Goal: Check status

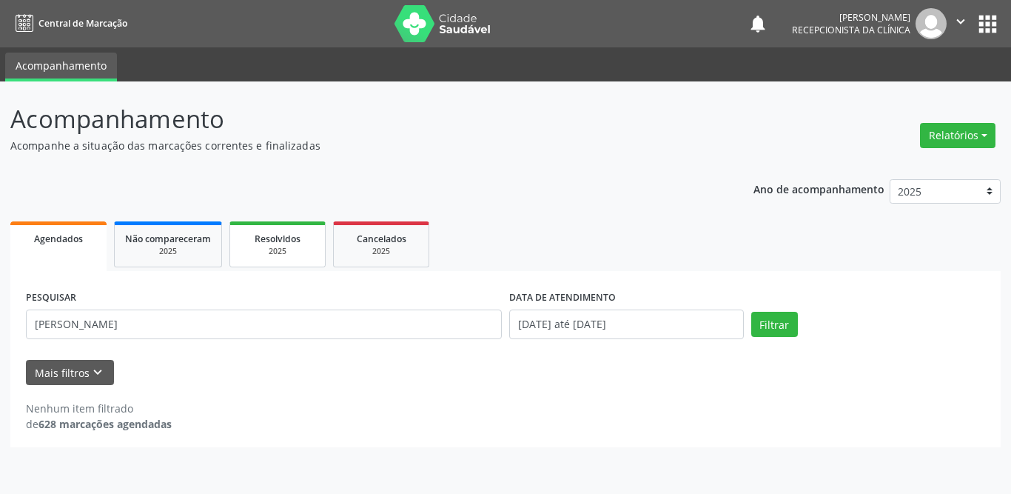
click at [273, 240] on span "Resolvidos" at bounding box center [278, 238] width 46 height 13
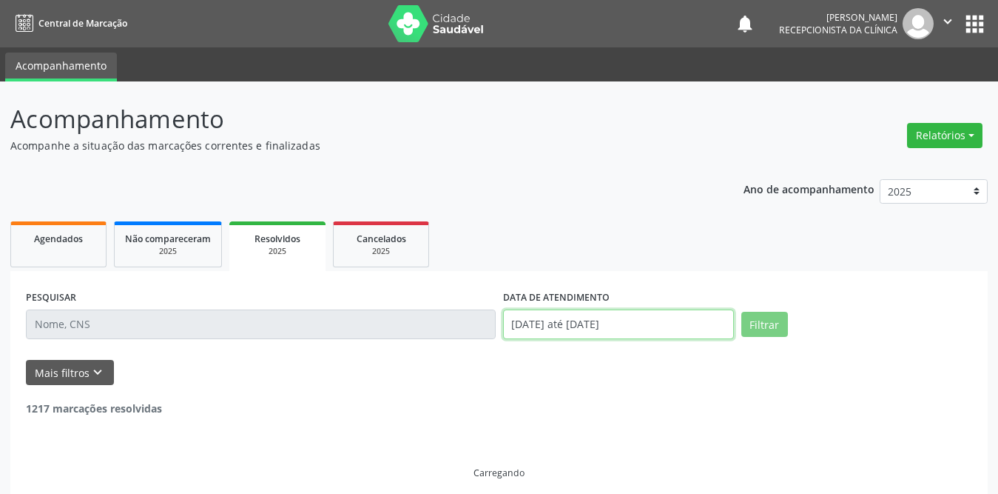
click at [596, 323] on input "[DATE] até [DATE]" at bounding box center [618, 324] width 231 height 30
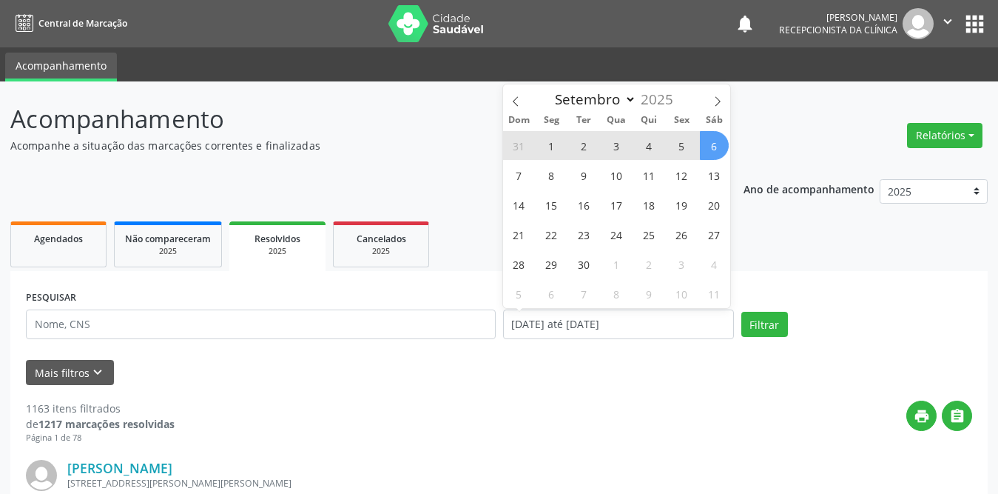
click at [550, 142] on span "1" at bounding box center [551, 145] width 29 height 29
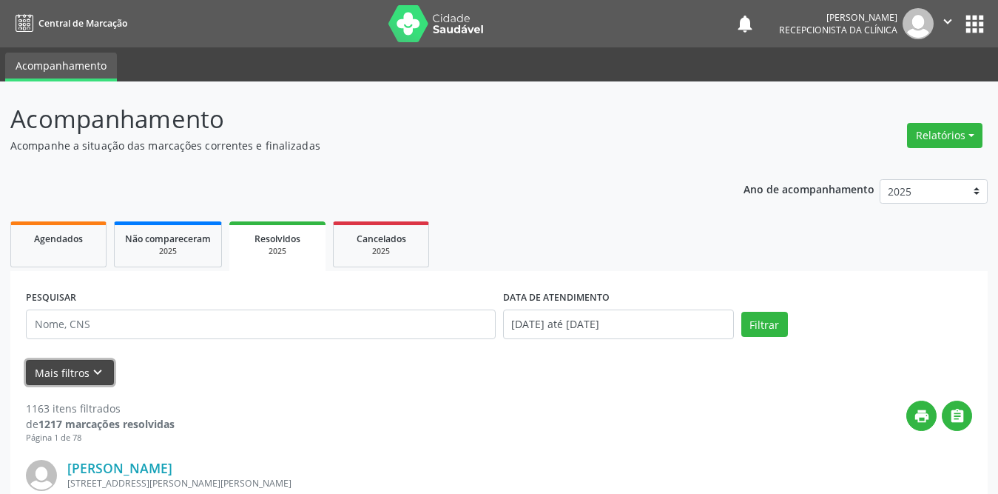
click at [67, 379] on button "Mais filtros keyboard_arrow_down" at bounding box center [70, 373] width 88 height 26
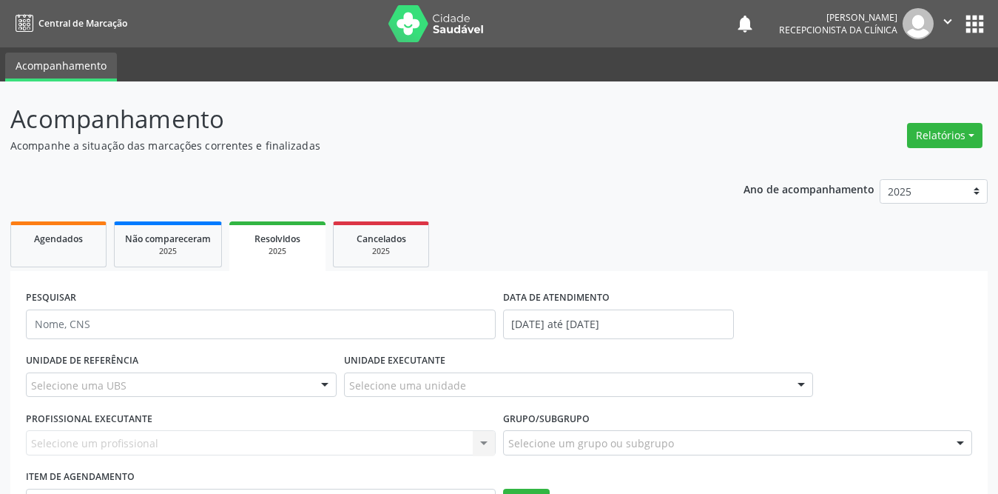
scroll to position [222, 0]
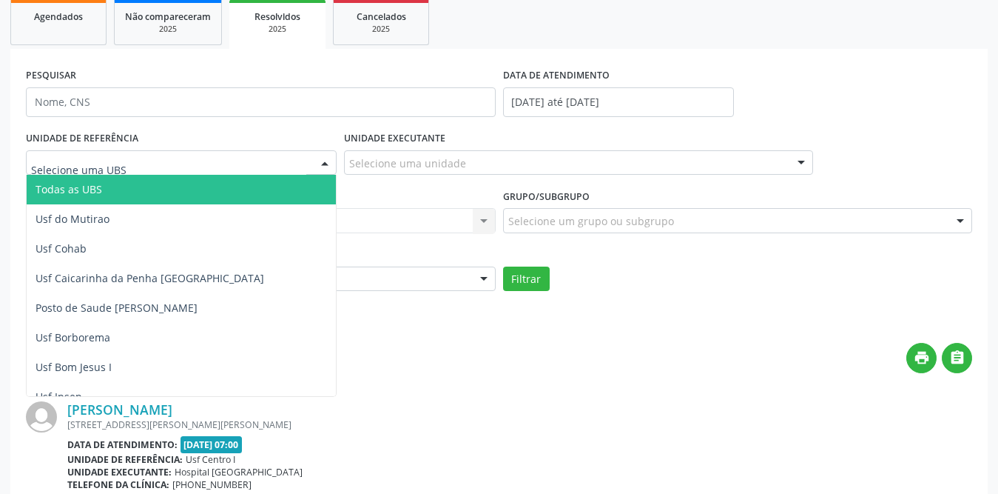
click at [184, 167] on div at bounding box center [181, 162] width 311 height 25
click at [178, 188] on span "Todas as UBS" at bounding box center [208, 190] width 363 height 30
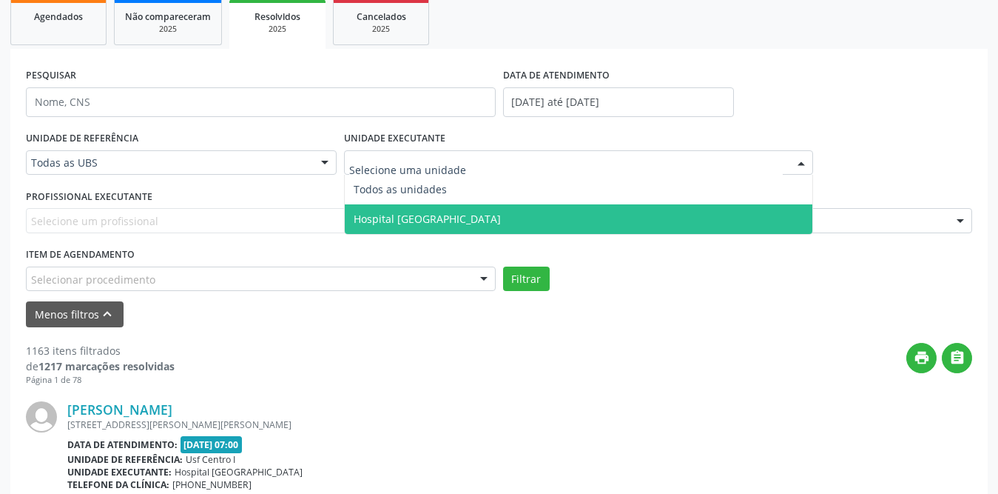
click at [421, 216] on span "Hospital [GEOGRAPHIC_DATA]" at bounding box center [427, 219] width 147 height 14
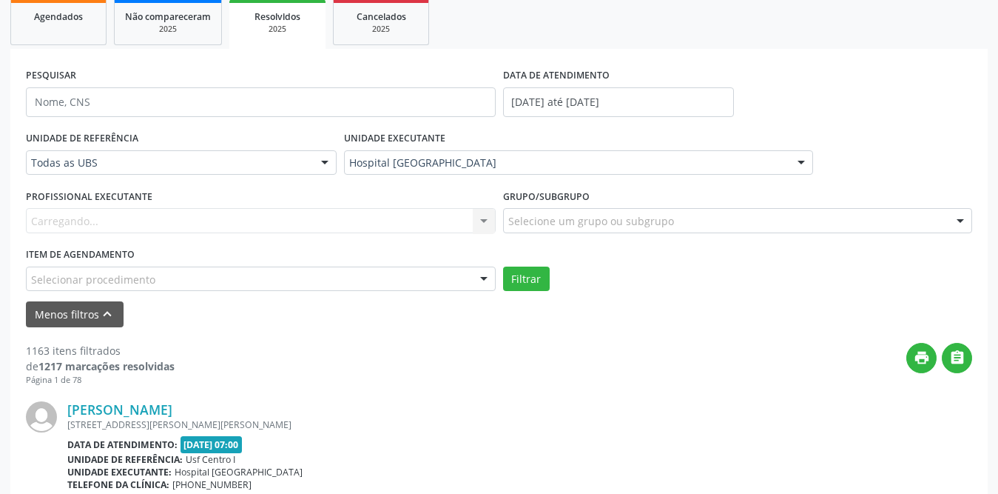
click at [178, 215] on div "Carregando... Nenhum resultado encontrado para: " " Não há nenhuma opção para s…" at bounding box center [261, 220] width 470 height 25
click at [178, 218] on div "Selecione um profissional" at bounding box center [261, 220] width 470 height 25
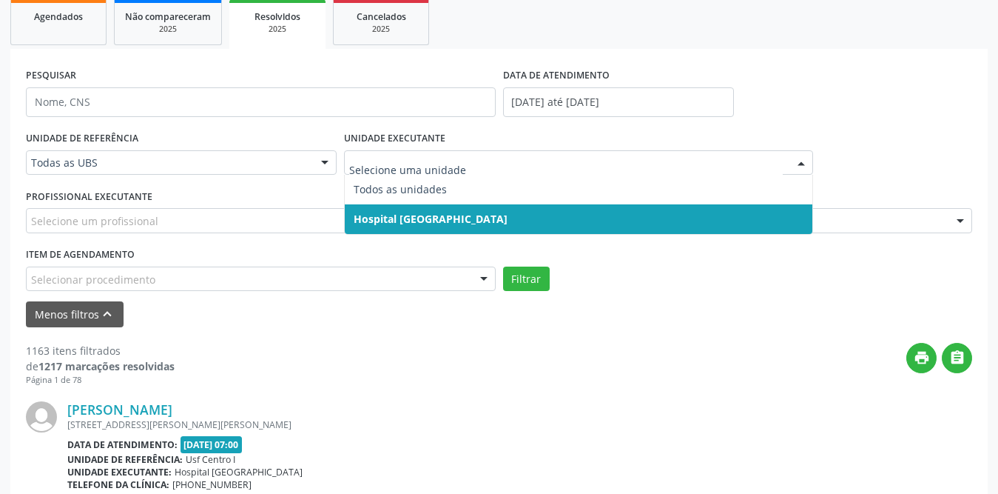
click at [448, 210] on span "Hospital [GEOGRAPHIC_DATA]" at bounding box center [579, 219] width 468 height 30
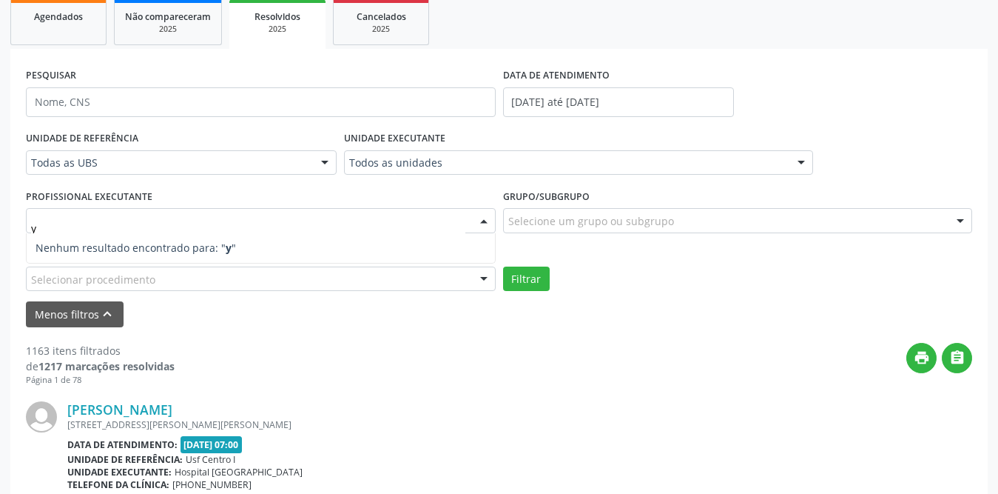
type input "yu"
click at [930, 115] on div "PESQUISAR DATA DE ATENDIMENTO [DATE] até [DATE]" at bounding box center [499, 95] width 954 height 63
click at [42, 24] on link "Agendados" at bounding box center [58, 22] width 96 height 46
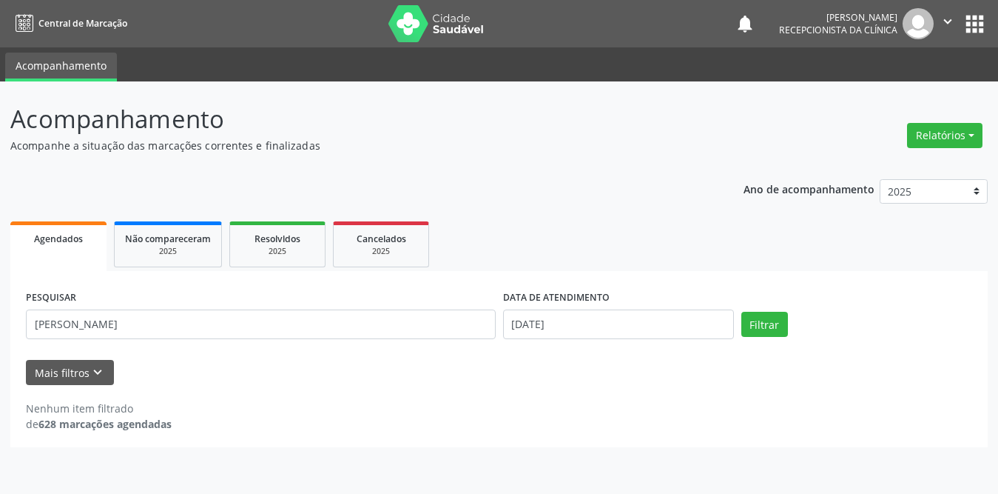
scroll to position [0, 0]
click at [316, 243] on link "Resolvidos 2025" at bounding box center [277, 244] width 96 height 46
click at [300, 247] on div "2025" at bounding box center [278, 251] width 74 height 11
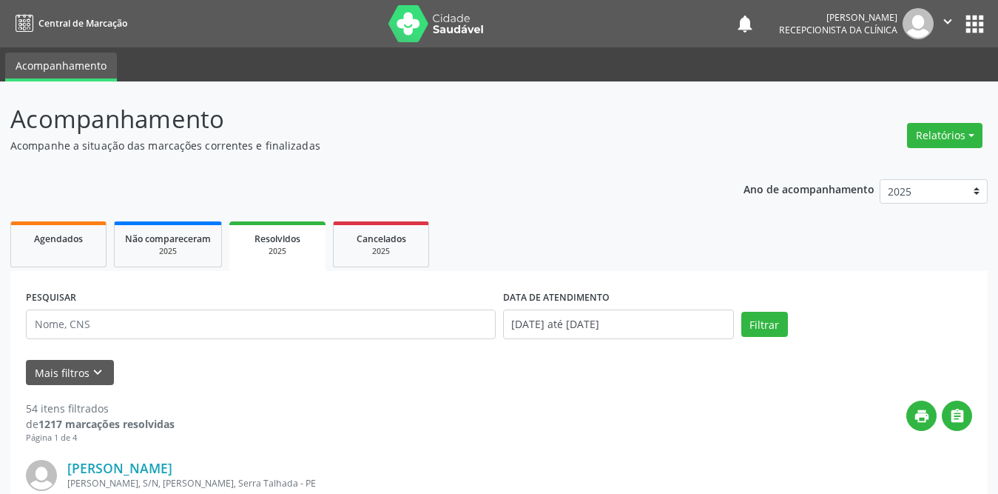
scroll to position [86, 0]
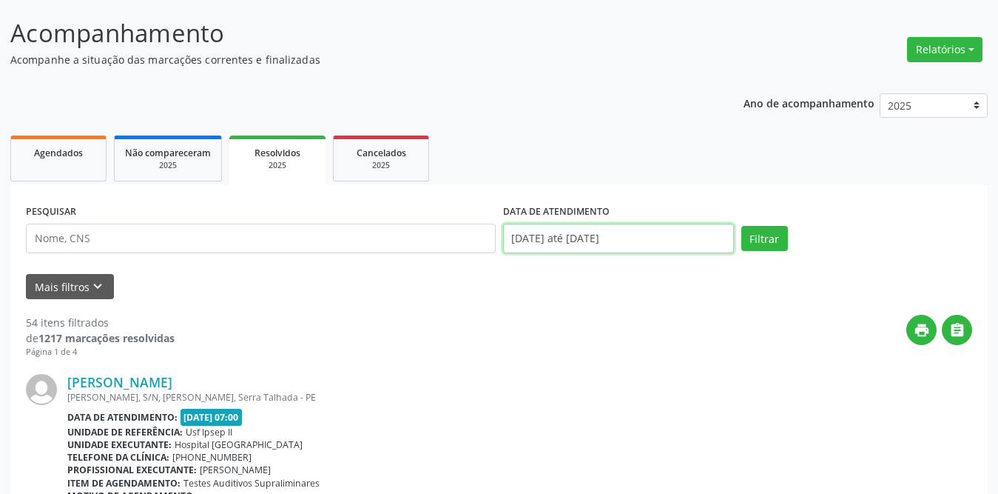
click at [540, 233] on input "[DATE] até [DATE]" at bounding box center [618, 239] width 231 height 30
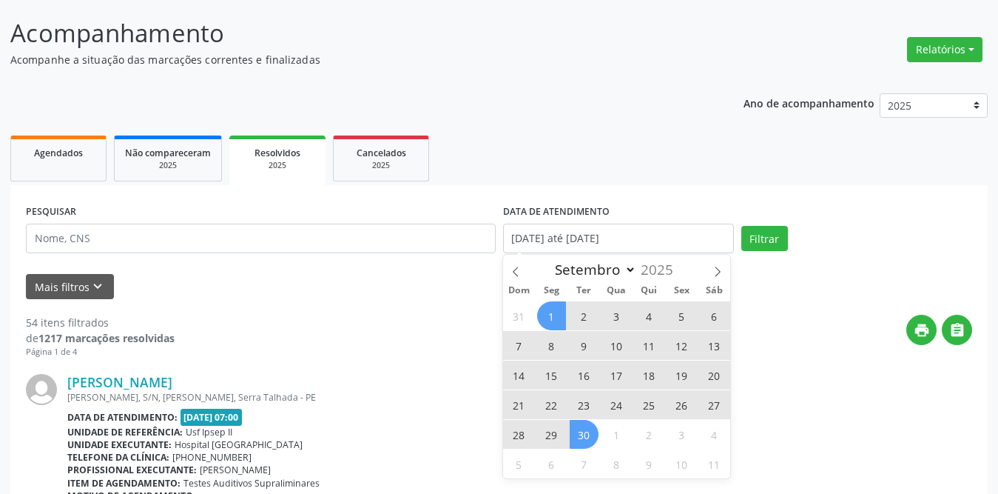
click at [549, 312] on span "1" at bounding box center [551, 315] width 29 height 29
type input "[DATE]"
click at [589, 446] on span "30" at bounding box center [584, 434] width 29 height 29
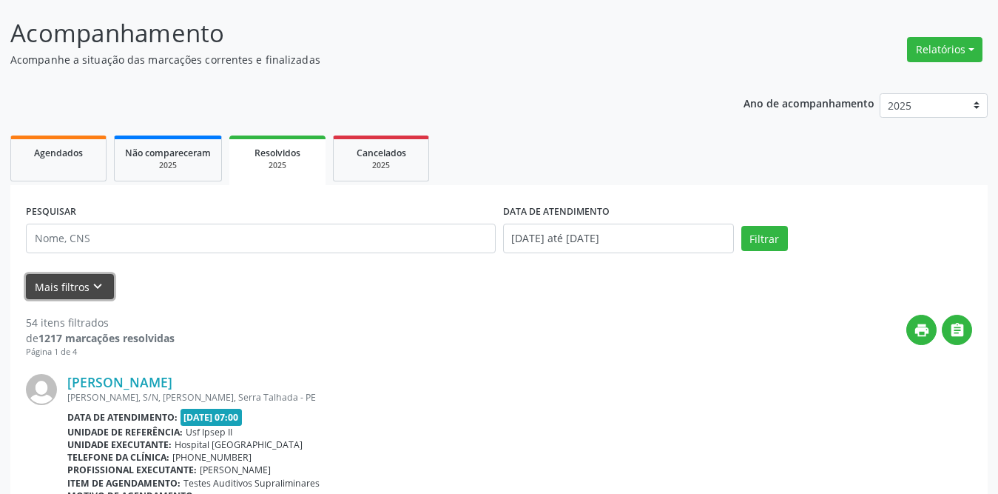
click at [94, 292] on icon "keyboard_arrow_down" at bounding box center [98, 286] width 16 height 16
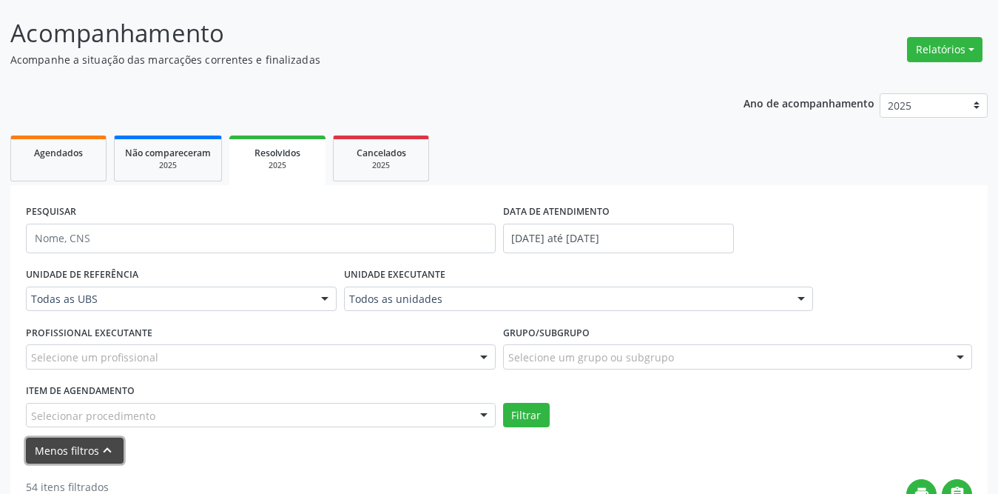
scroll to position [308, 0]
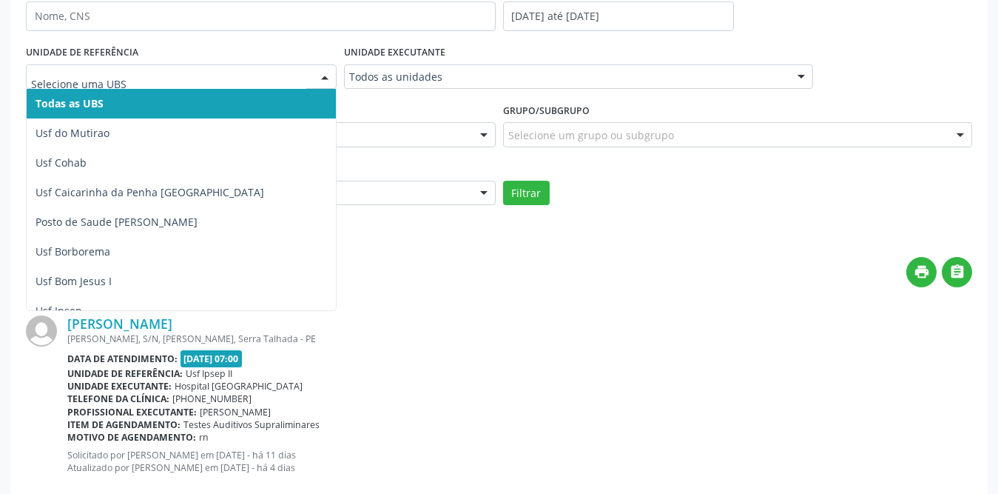
click at [144, 73] on input "text" at bounding box center [168, 85] width 275 height 30
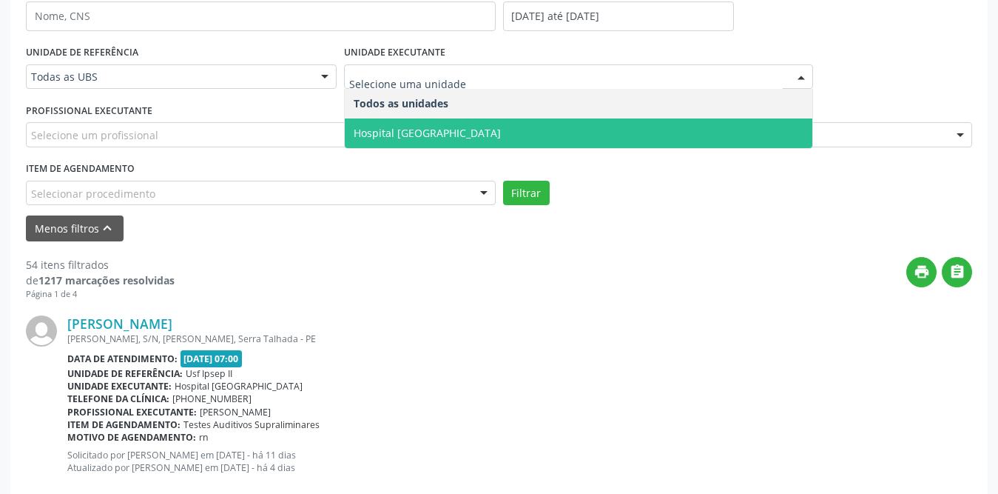
click at [415, 132] on span "Hospital [GEOGRAPHIC_DATA]" at bounding box center [427, 133] width 147 height 14
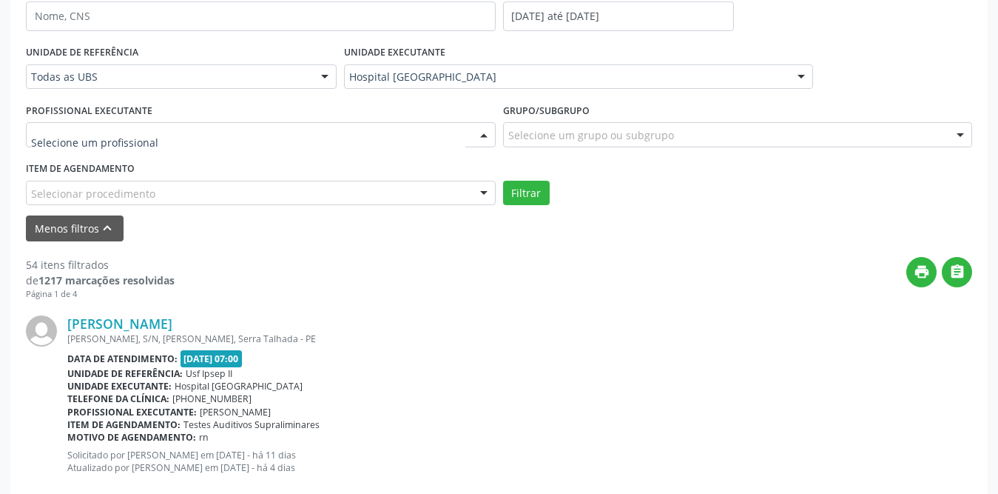
click at [173, 132] on div at bounding box center [261, 134] width 470 height 25
type input "yur"
